Goal: Information Seeking & Learning: Find specific fact

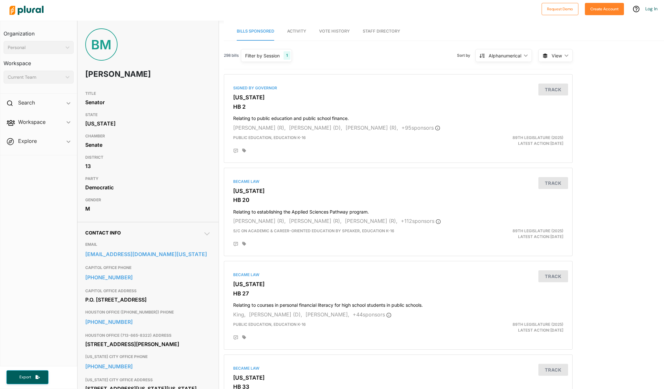
click at [266, 53] on div "Filter by Session" at bounding box center [262, 55] width 35 height 7
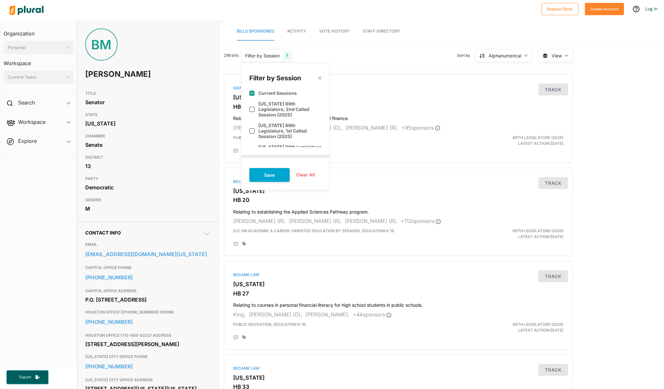
click at [266, 55] on div "Filter by Session" at bounding box center [262, 55] width 35 height 7
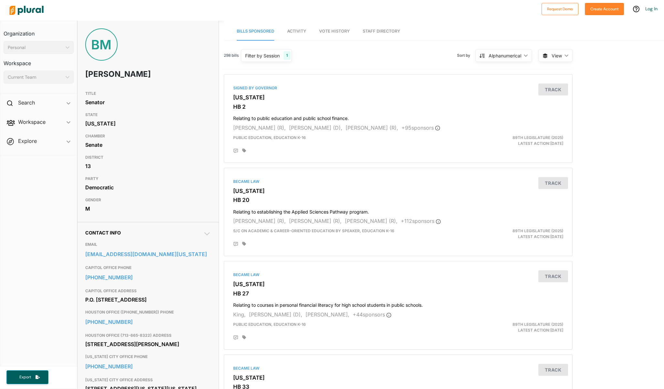
click at [557, 57] on span "View" at bounding box center [556, 55] width 10 height 7
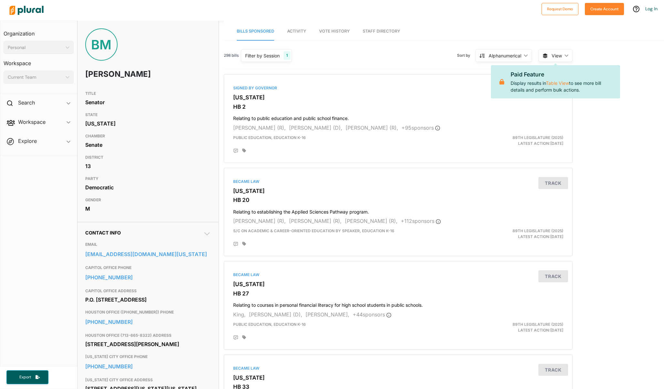
click at [557, 56] on span "View" at bounding box center [556, 55] width 10 height 7
click at [409, 147] on div at bounding box center [398, 150] width 330 height 7
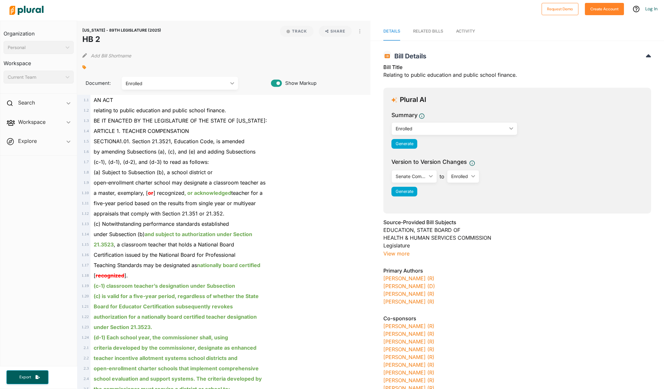
click at [28, 11] on img at bounding box center [26, 10] width 45 height 23
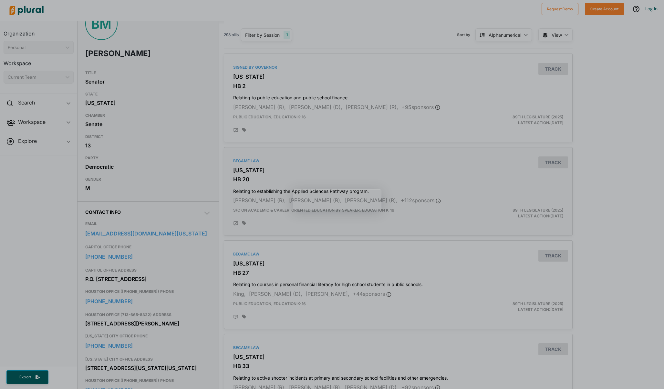
scroll to position [6, 0]
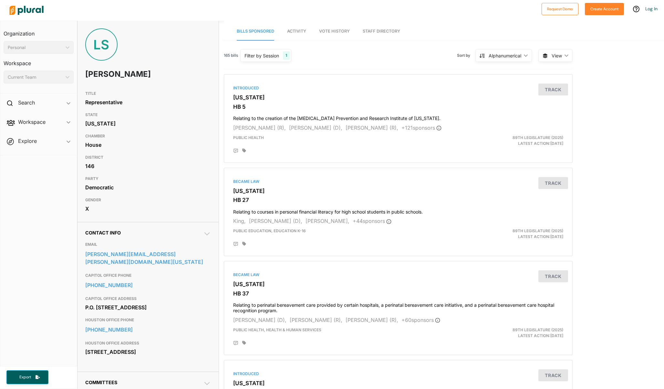
drag, startPoint x: 153, startPoint y: 75, endPoint x: 81, endPoint y: 74, distance: 72.0
click at [81, 74] on div "LS Lauren Simmons" at bounding box center [147, 57] width 141 height 59
copy h1 "Lauren Simmons"
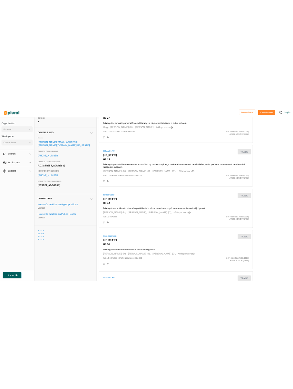
scroll to position [183, 0]
